Goal: Task Accomplishment & Management: Use online tool/utility

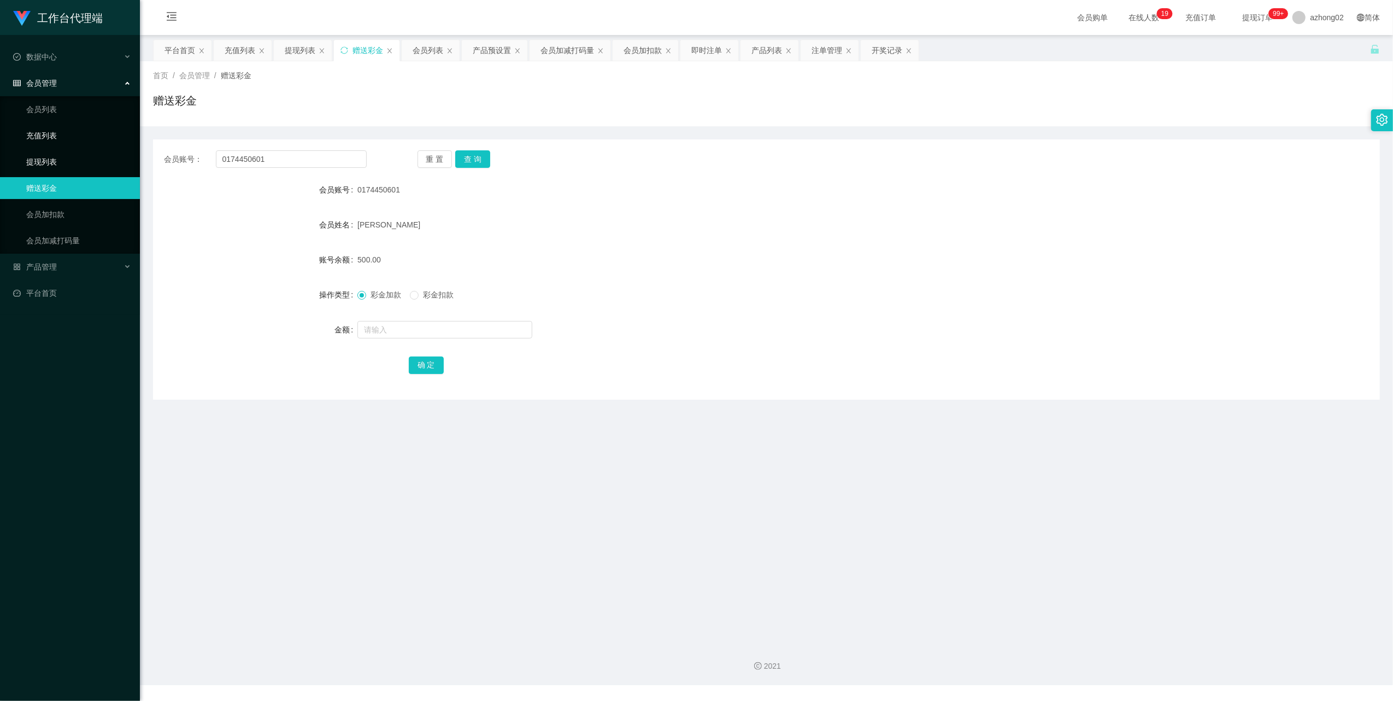
drag, startPoint x: 51, startPoint y: 162, endPoint x: 51, endPoint y: 137, distance: 25.2
click at [50, 162] on link "提现列表" at bounding box center [78, 162] width 105 height 22
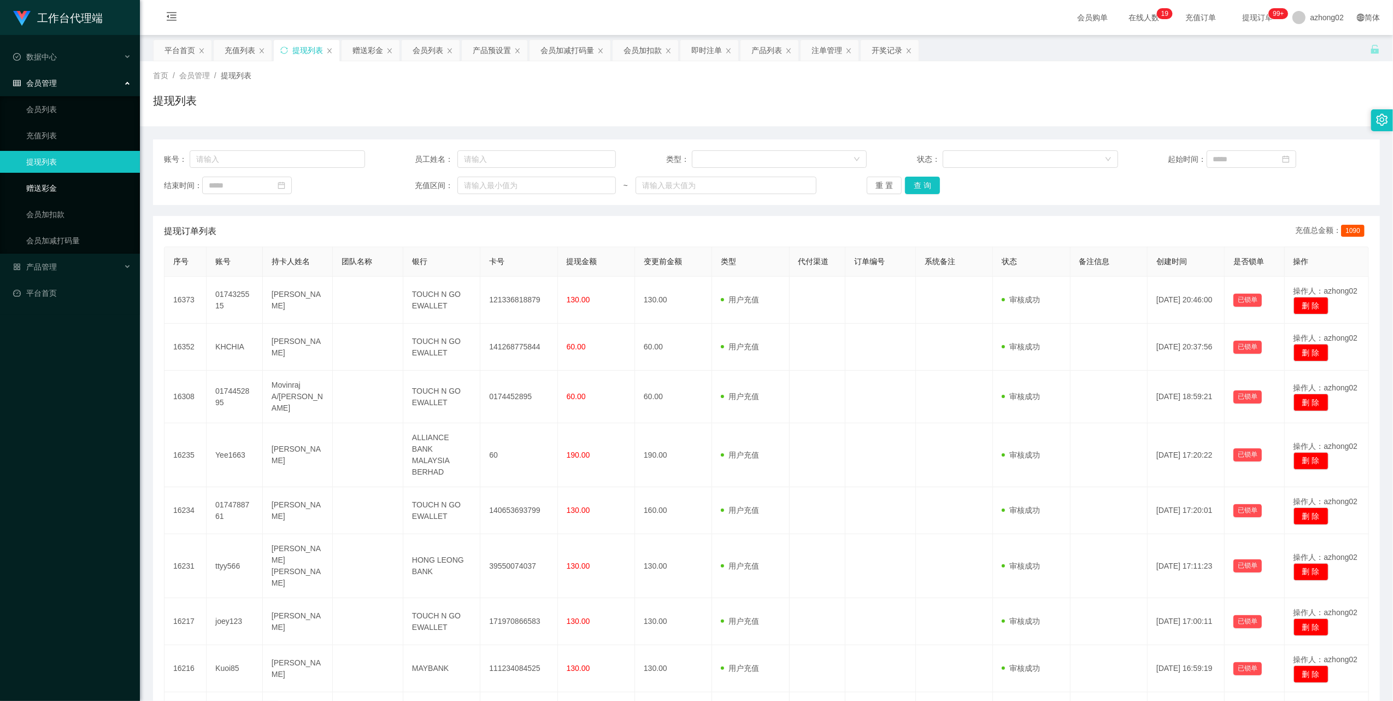
click at [77, 183] on link "赠送彩金" at bounding box center [78, 188] width 105 height 22
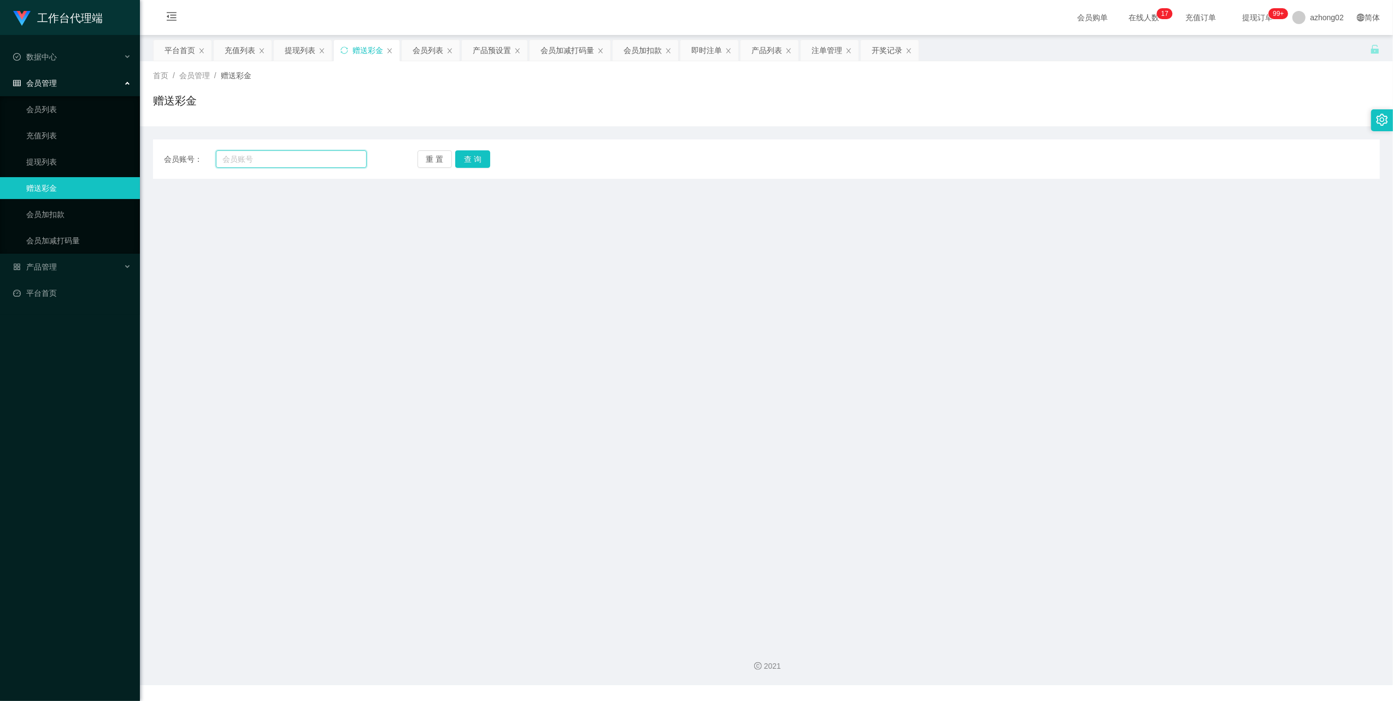
click at [254, 158] on input "text" at bounding box center [291, 158] width 151 height 17
paste input "Iezzaty"
type input "Iezzaty"
click at [465, 159] on button "查 询" at bounding box center [472, 158] width 35 height 17
